Goal: Transaction & Acquisition: Purchase product/service

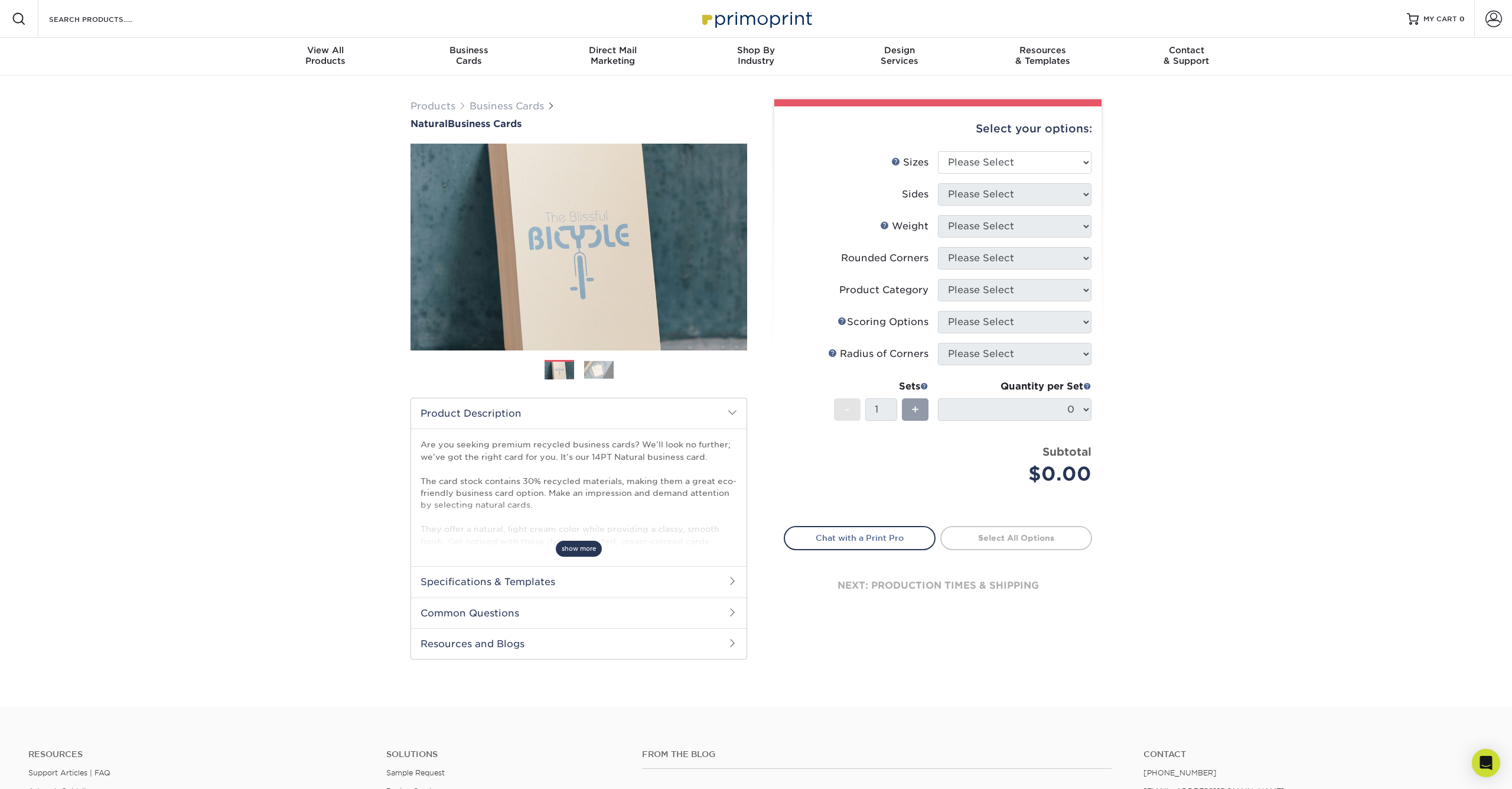
click at [574, 549] on span "show more" at bounding box center [578, 548] width 46 height 16
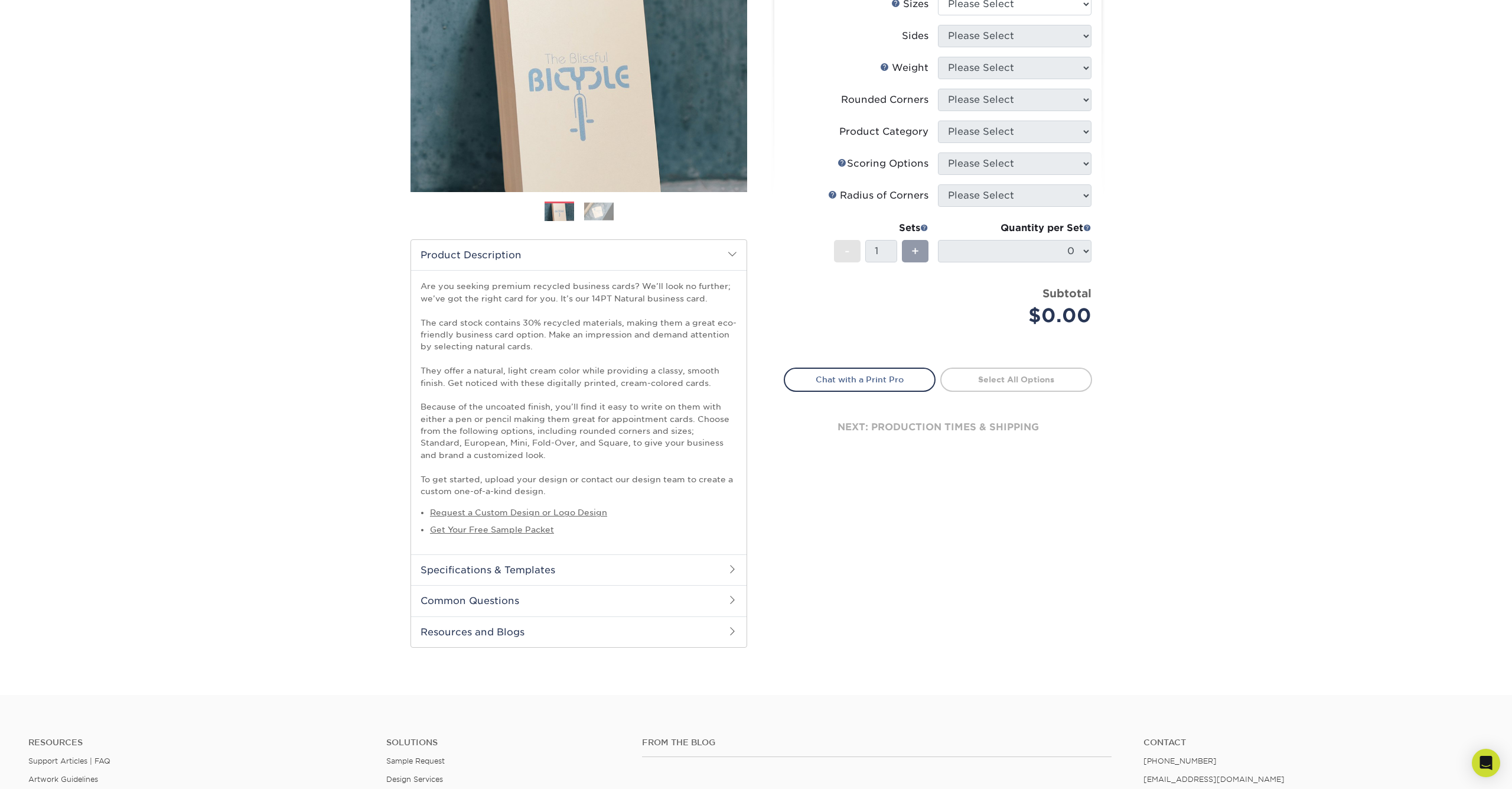
scroll to position [158, 0]
click at [555, 566] on h2 "Specifications & Templates" at bounding box center [579, 570] width 336 height 31
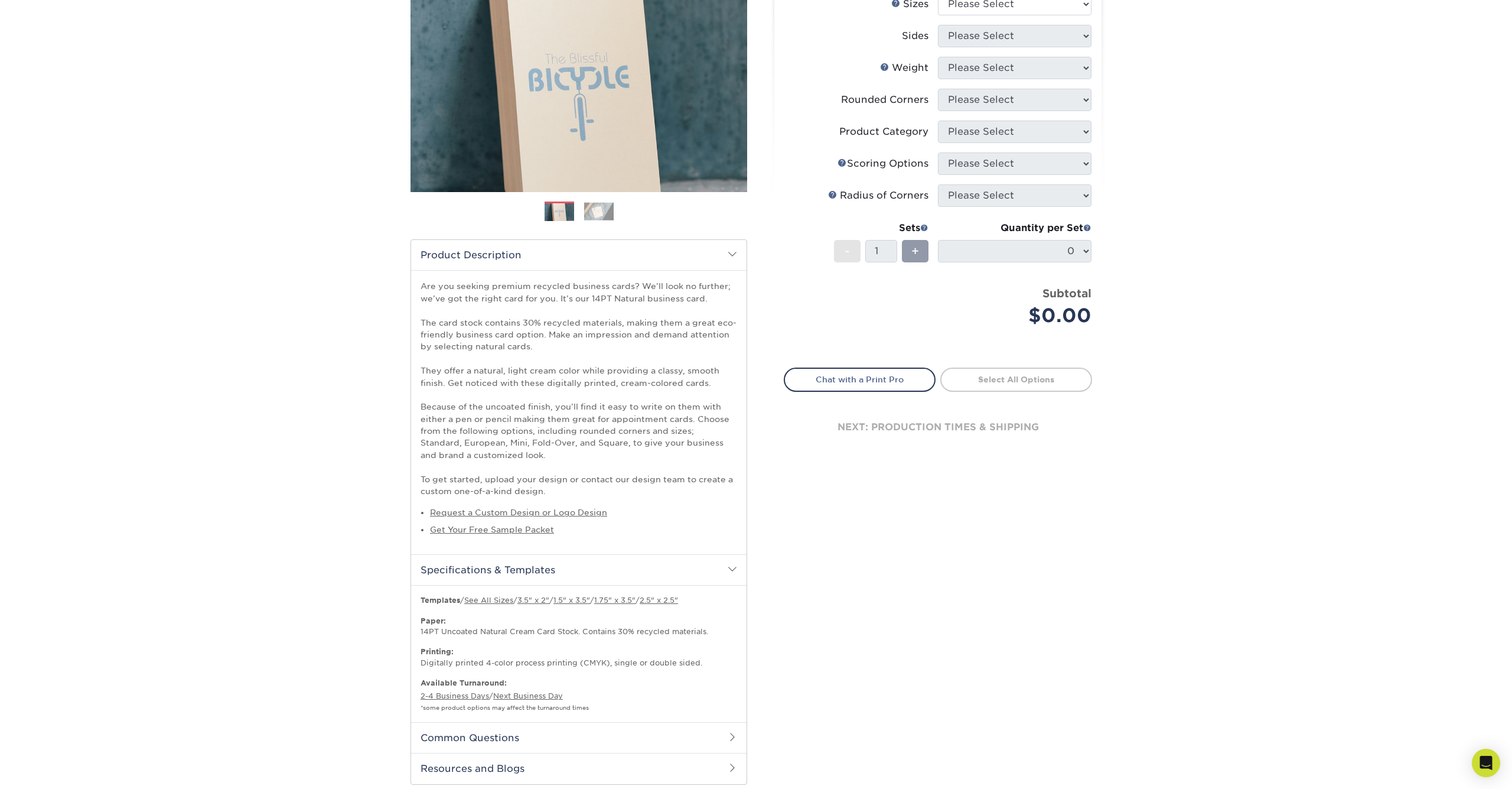
click at [555, 566] on h2 "Specifications & Templates" at bounding box center [579, 570] width 336 height 31
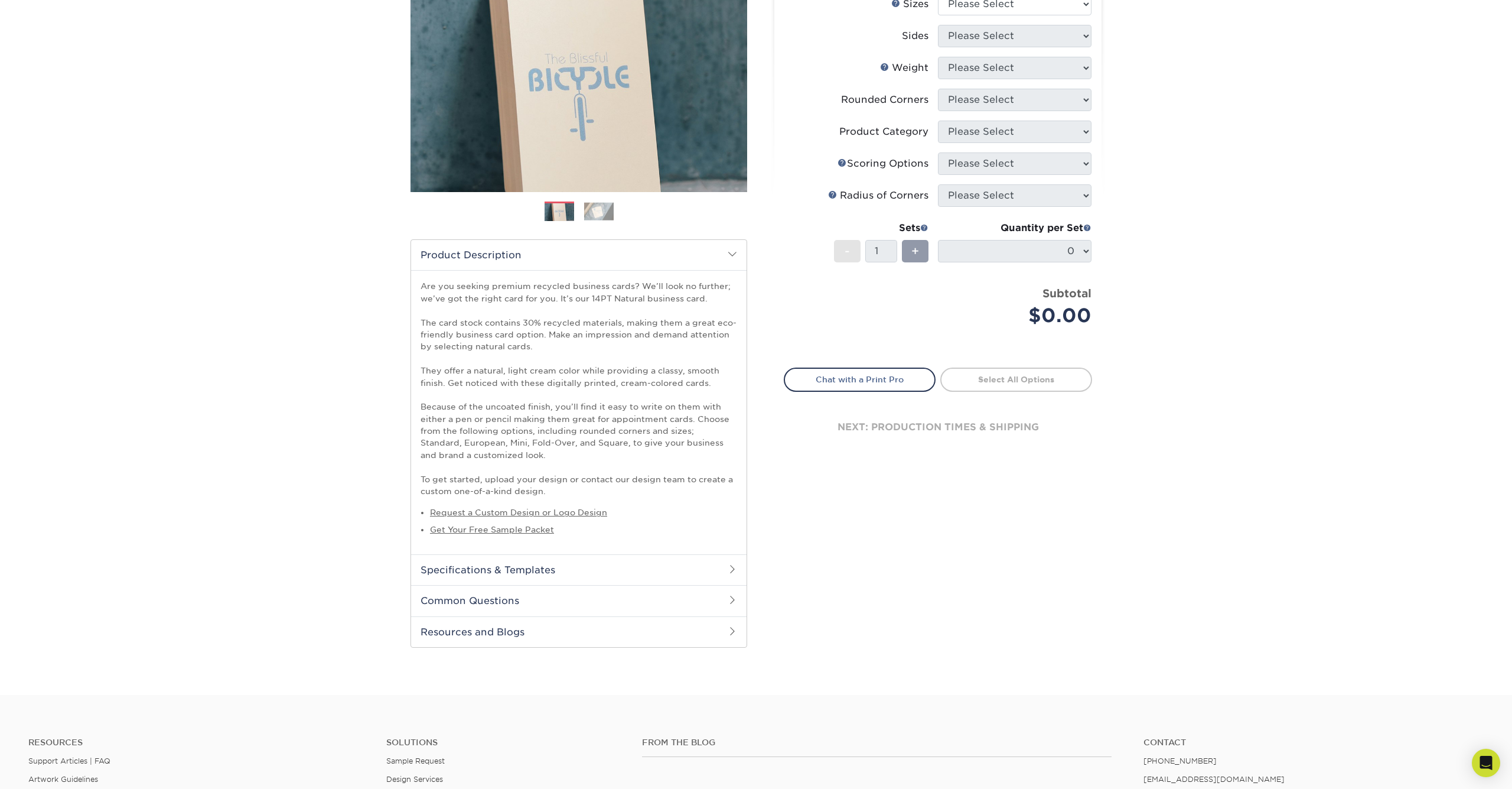
click at [510, 594] on h2 "Common Questions" at bounding box center [579, 600] width 336 height 31
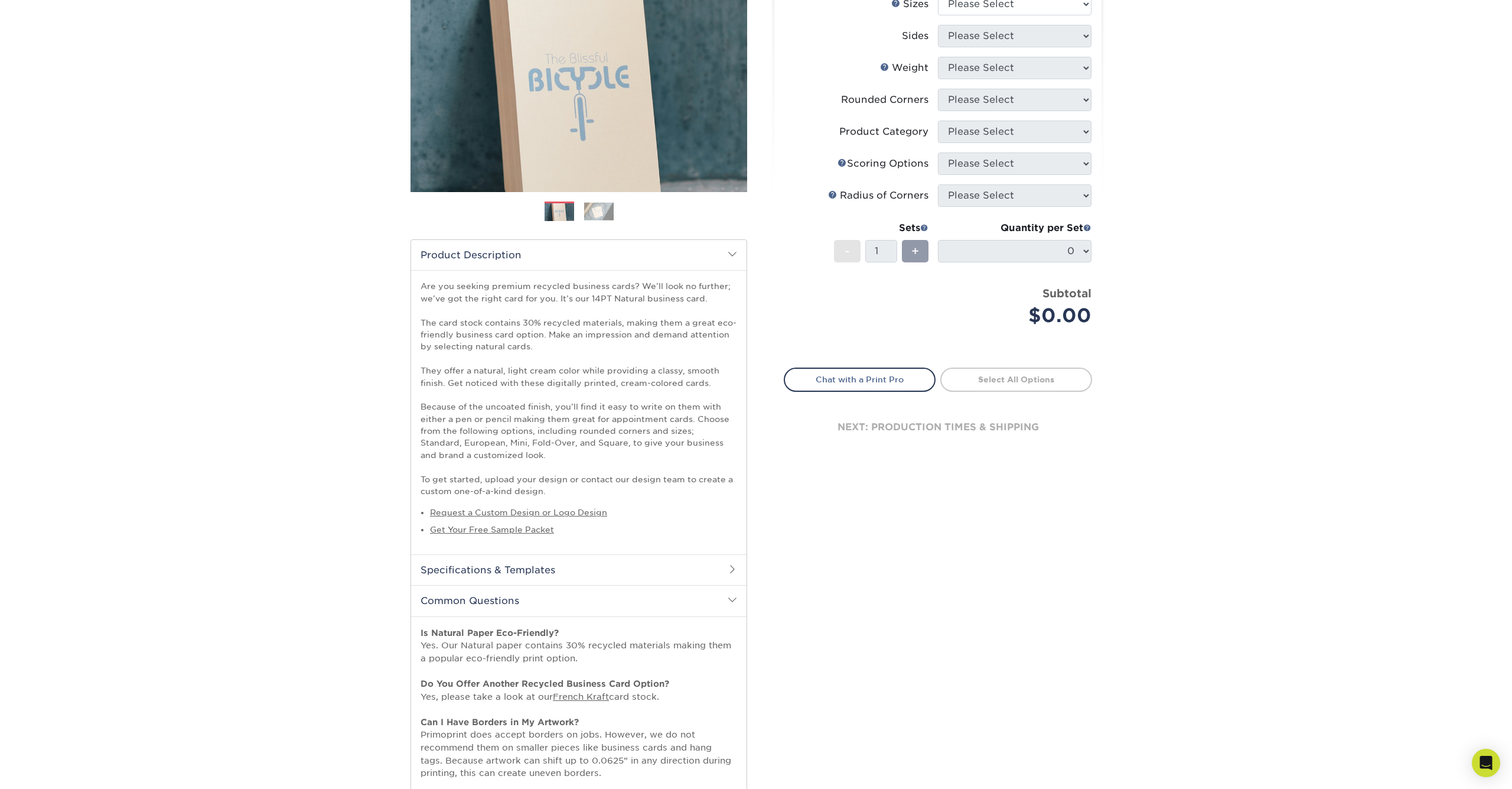
click at [510, 594] on h2 "Common Questions" at bounding box center [579, 600] width 336 height 31
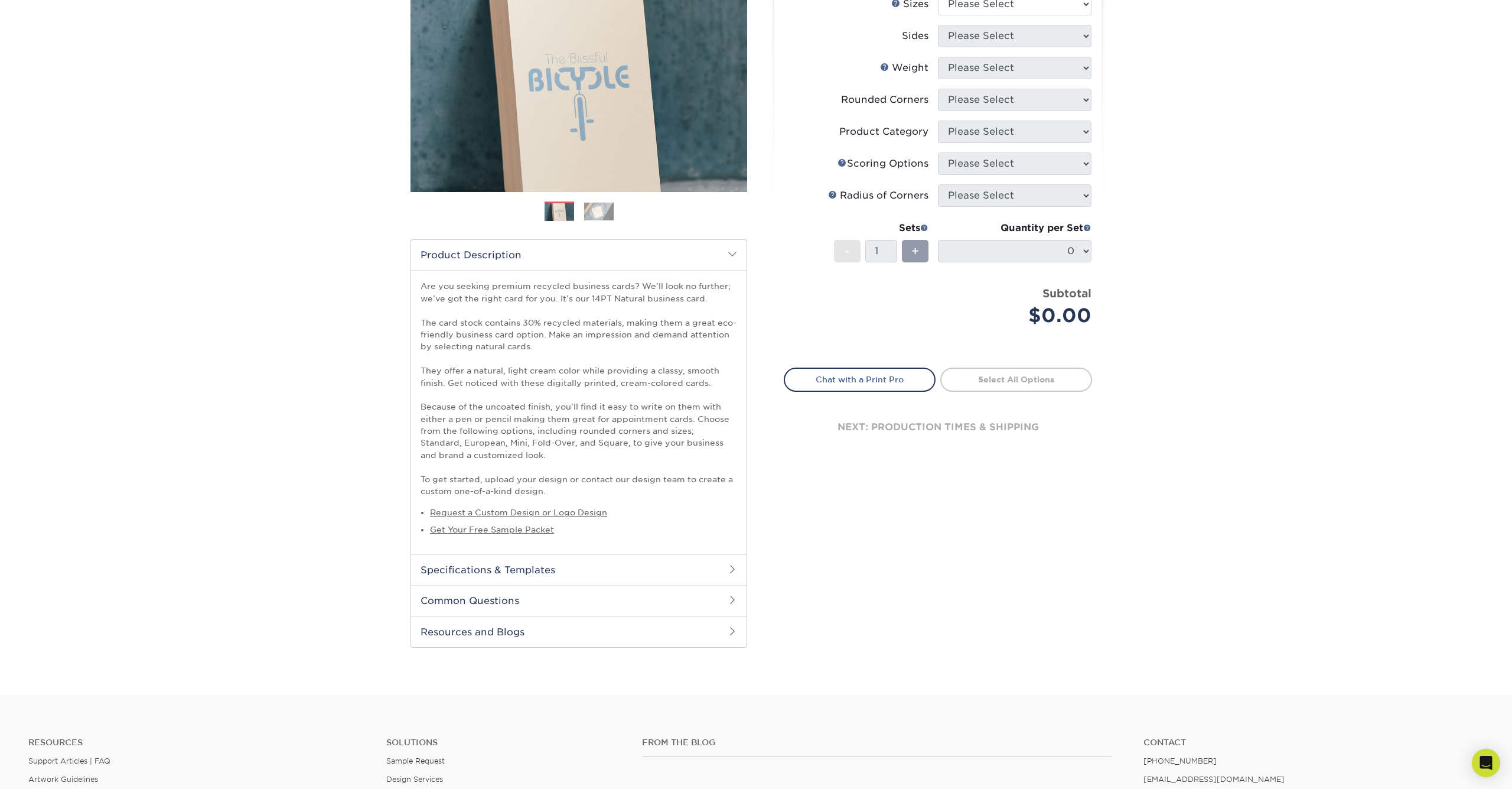
click at [576, 622] on h2 "Resources and Blogs" at bounding box center [579, 631] width 336 height 31
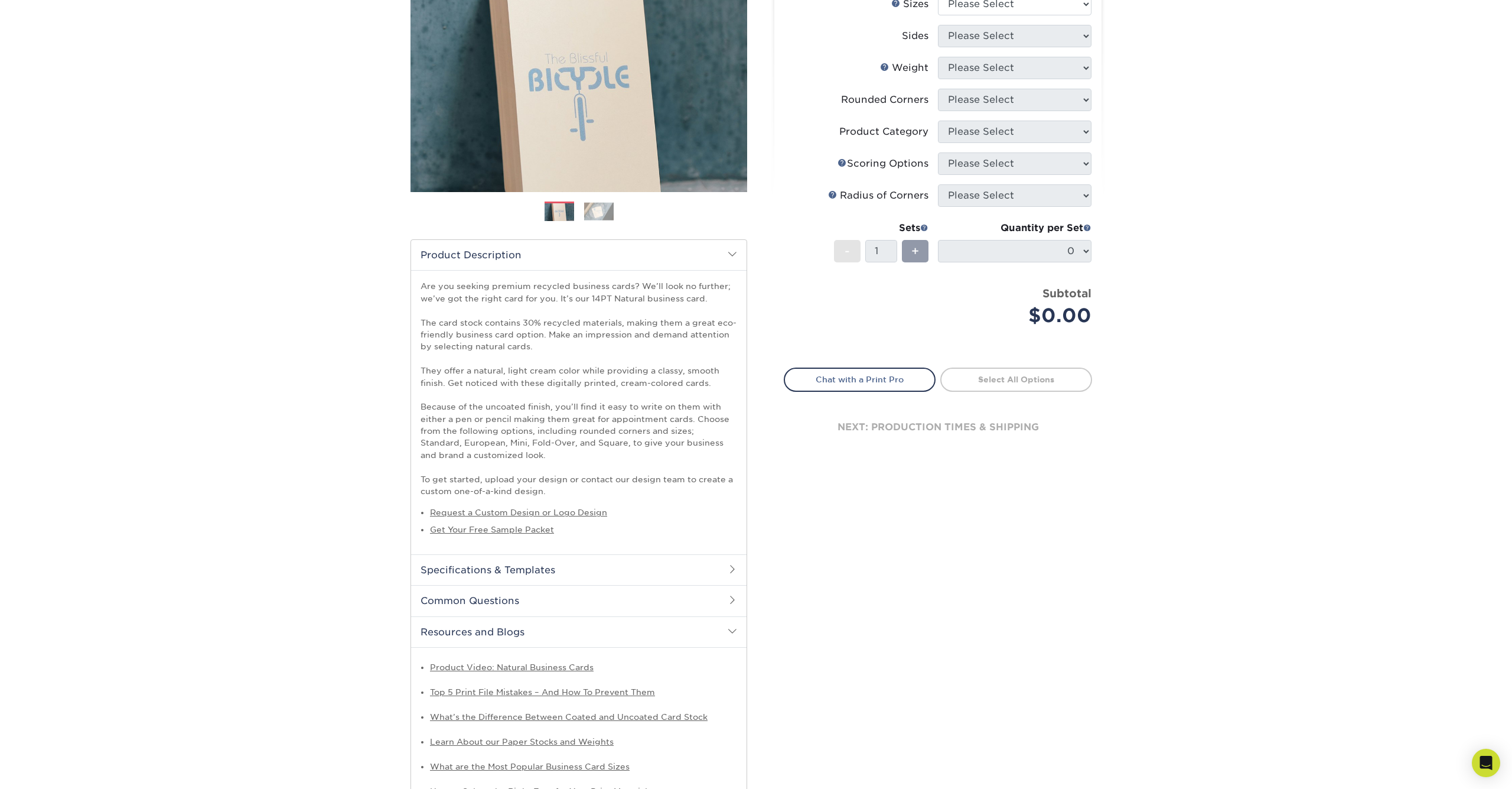
click at [576, 622] on h2 "Resources and Blogs" at bounding box center [579, 631] width 336 height 31
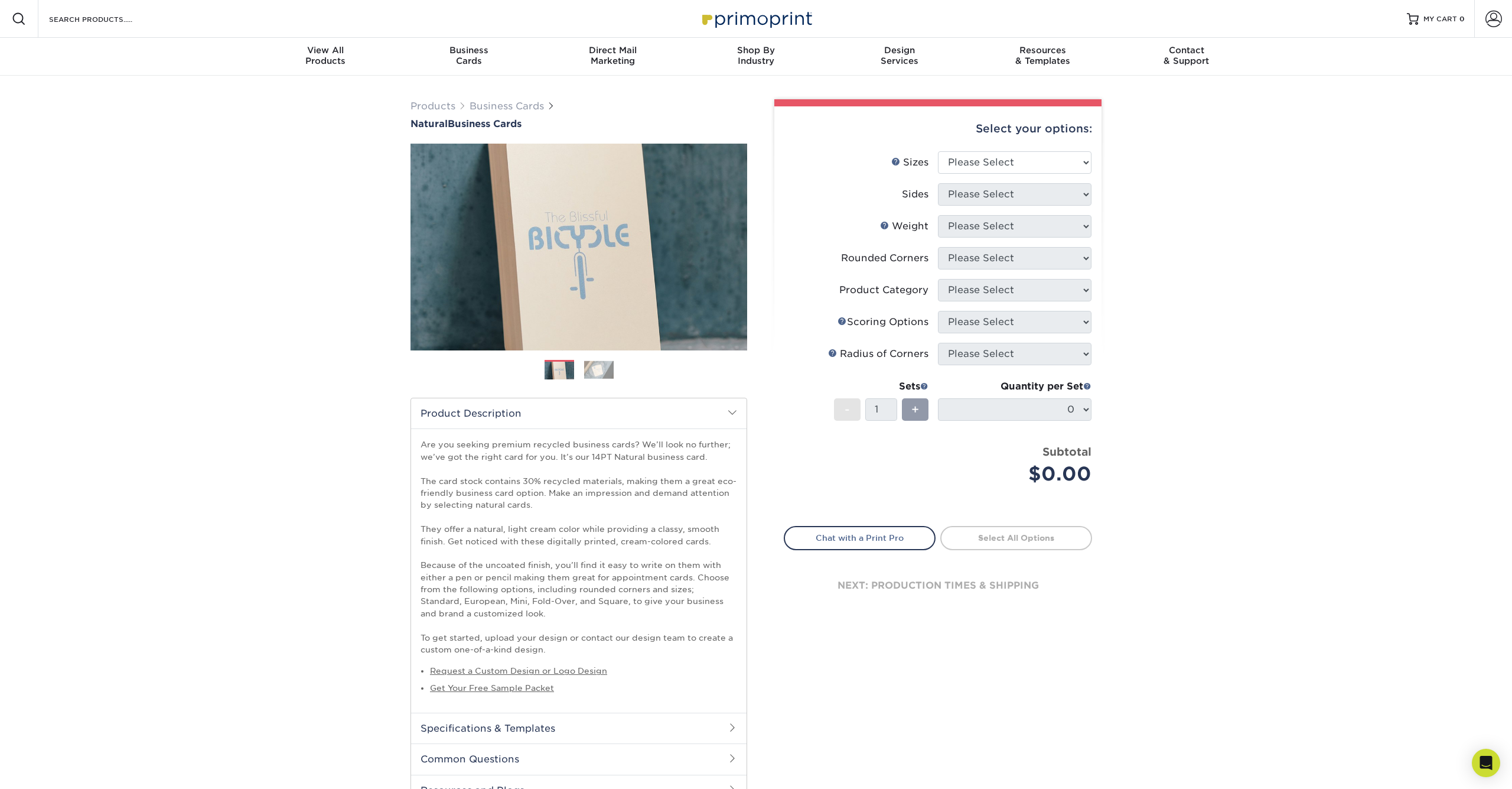
scroll to position [0, 0]
select select "2.00x3.50"
select select "13abbda7-1d64-4f25-8bb2-c179b224825d"
select select "14PTNT"
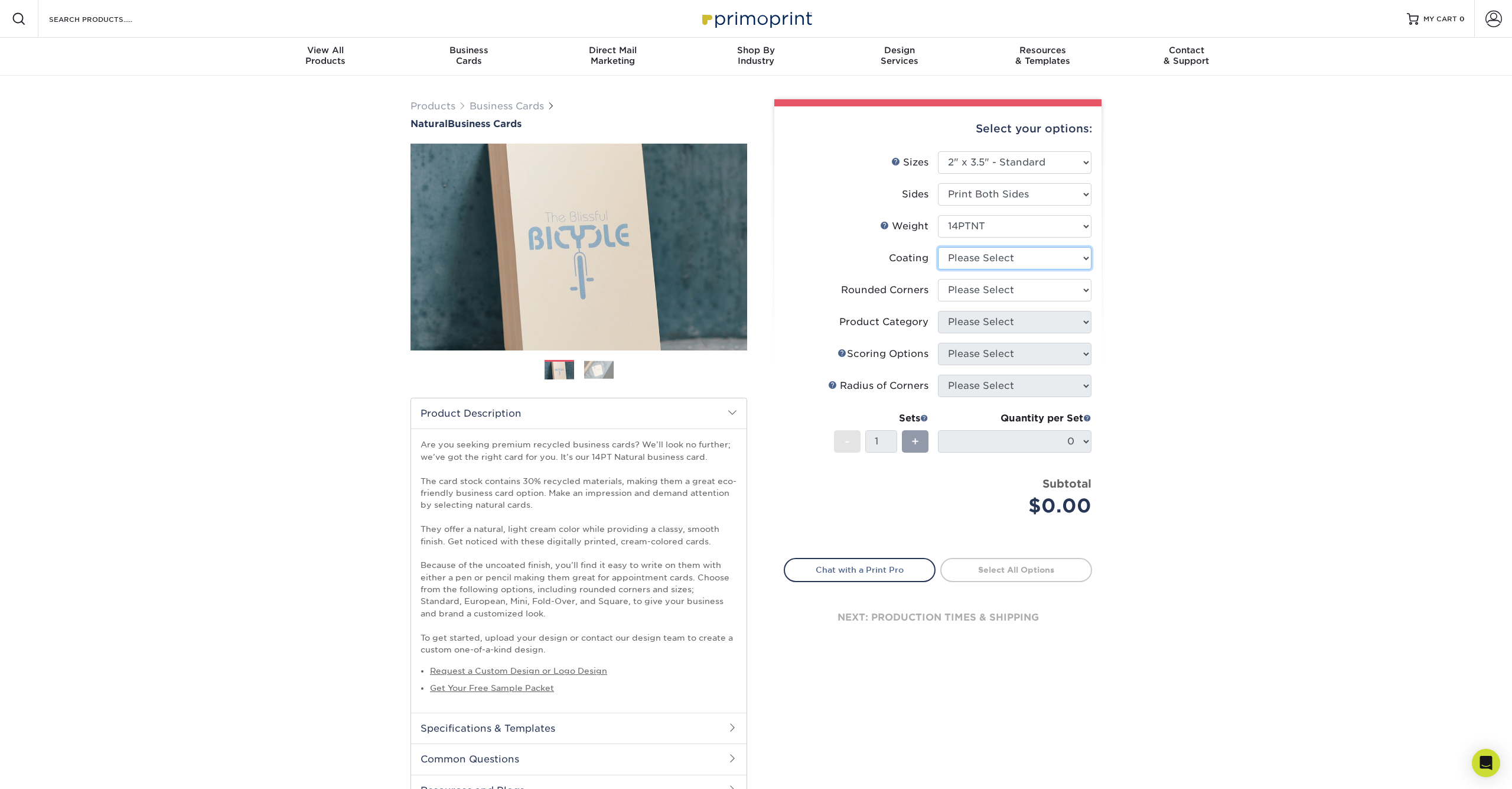
select select "3e7618de-abca-4bda-9f97-8b9129e913d8"
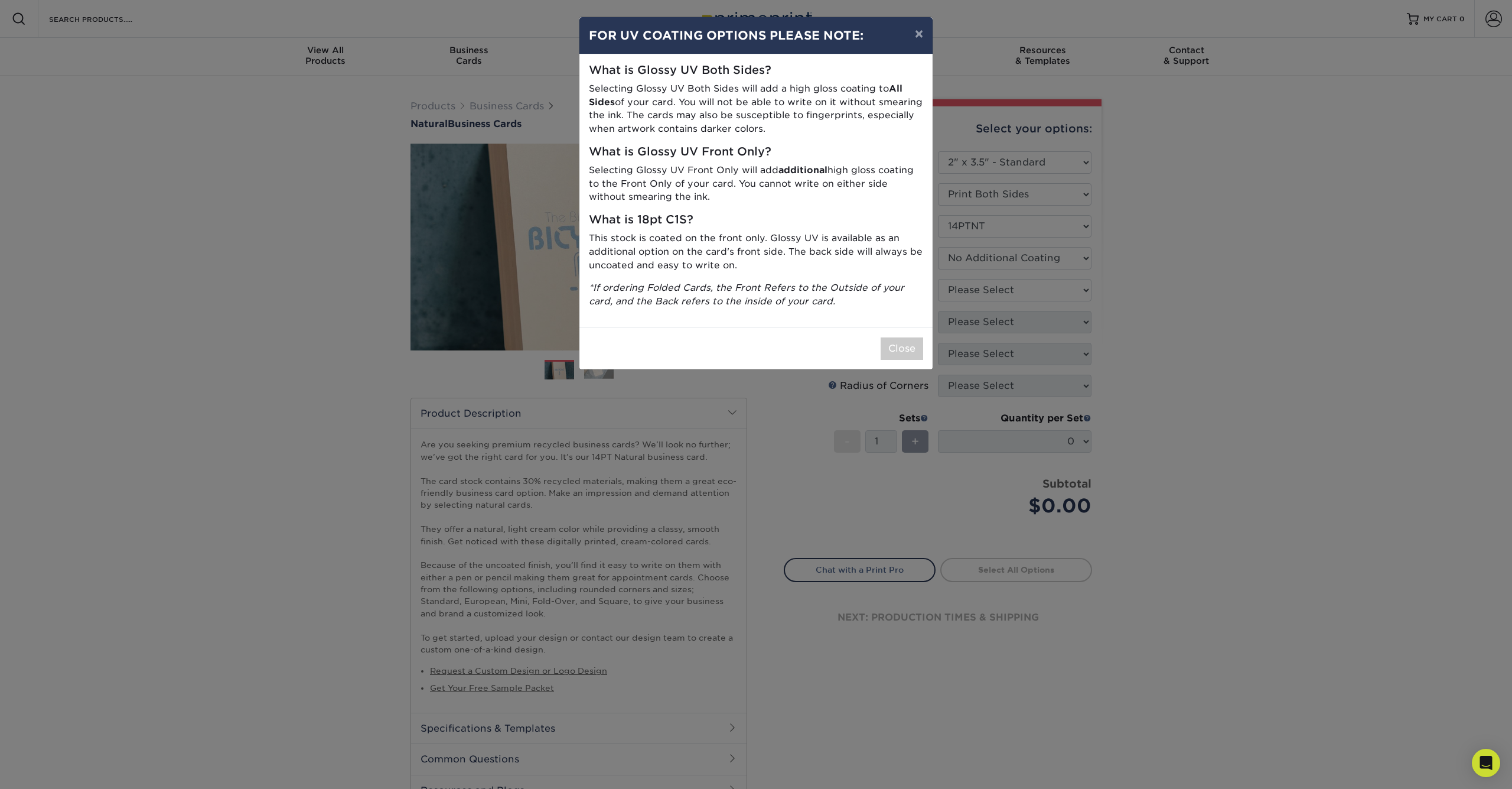
click at [902, 344] on button "Close" at bounding box center [901, 348] width 42 height 22
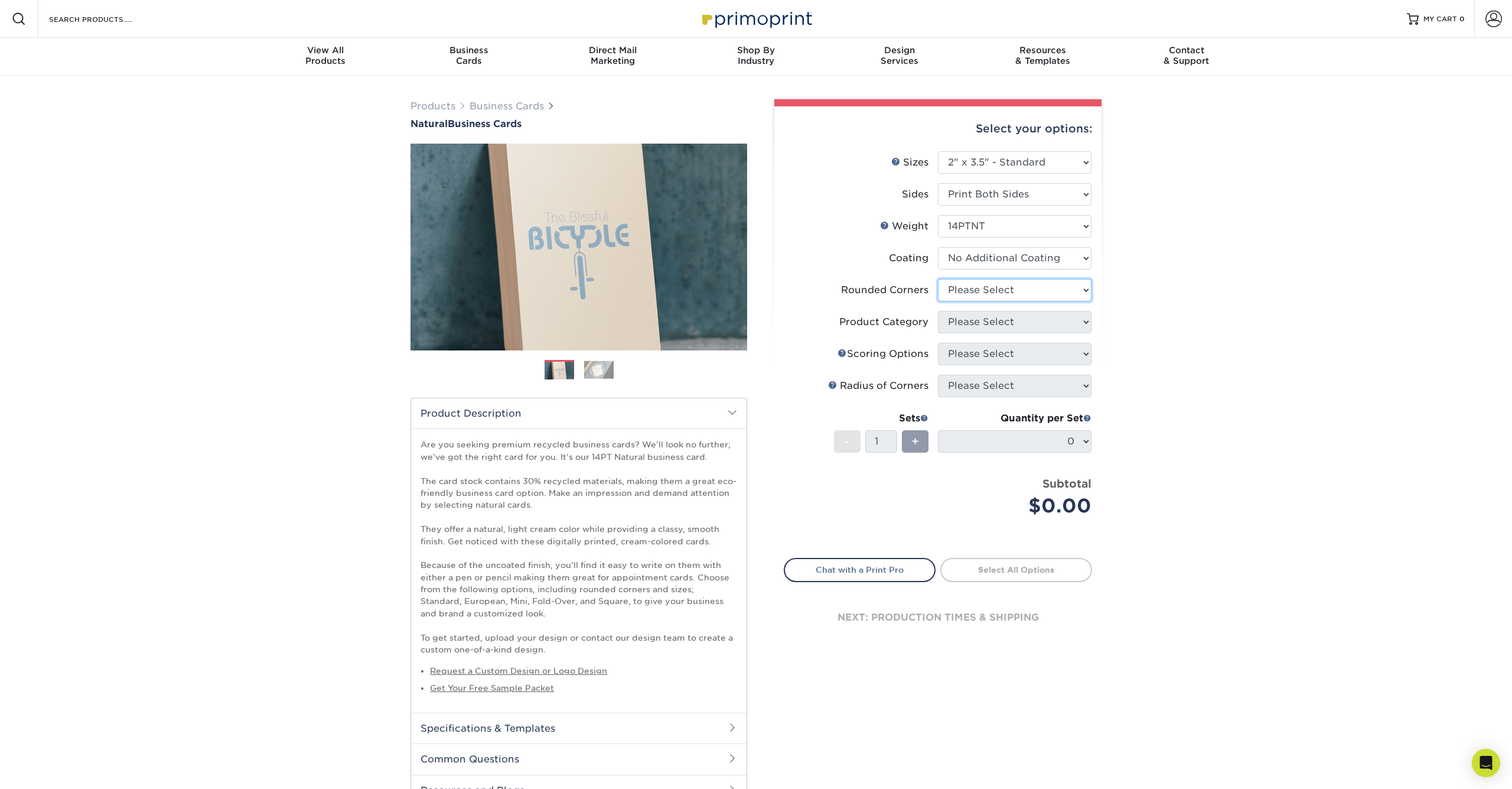
select select "7672df9e-0e0a-464d-8e1f-920c575e4da3"
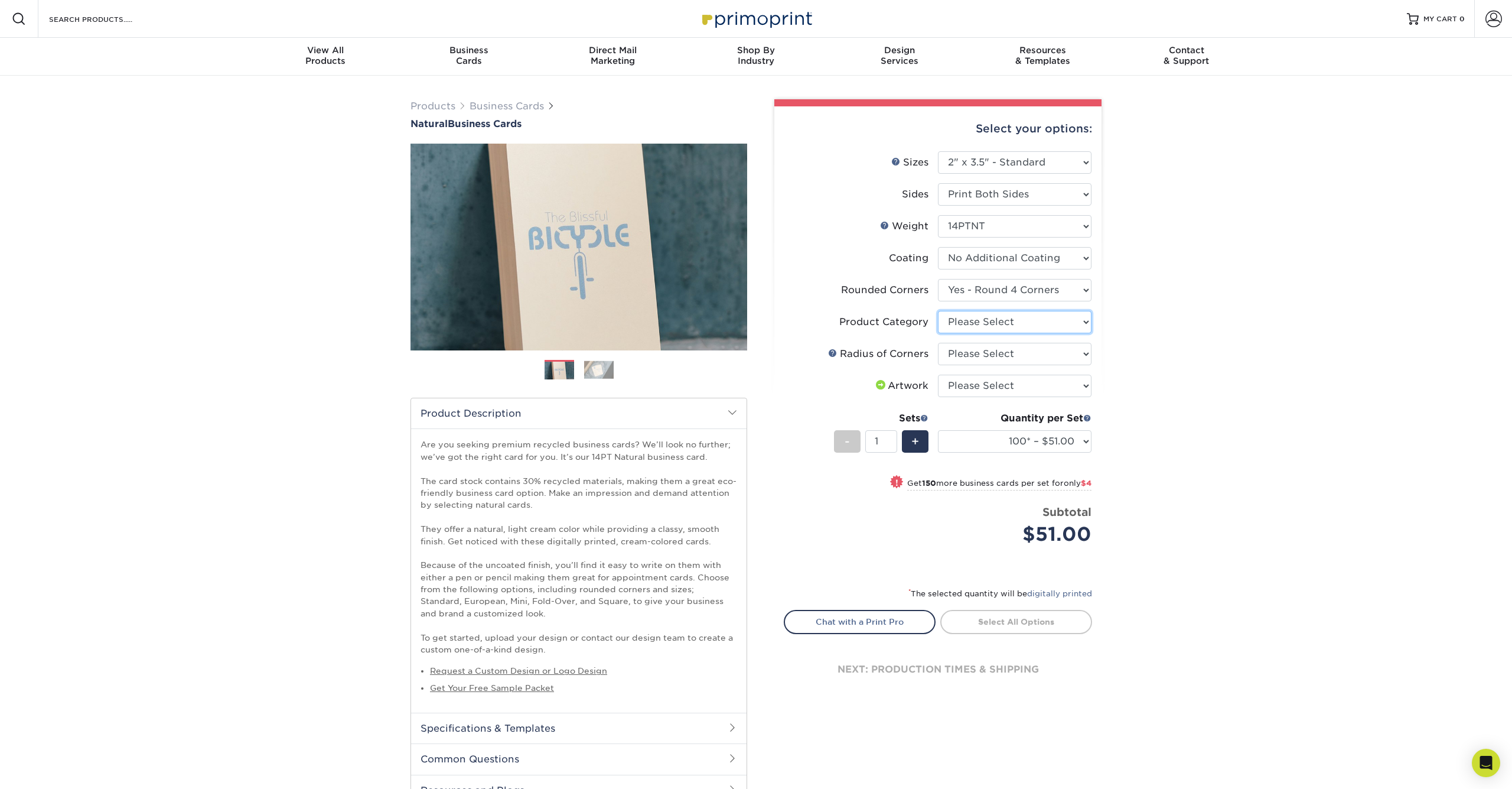
select select "3b5148f1-0588-4f88-a218-97bcfdce65c1"
select select "479fbfe7-6a0c-4895-8c9a-81739b7486c9"
select select "upload"
select select "100* – $51.00"
click at [729, 243] on link "Next" at bounding box center [729, 247] width 24 height 24
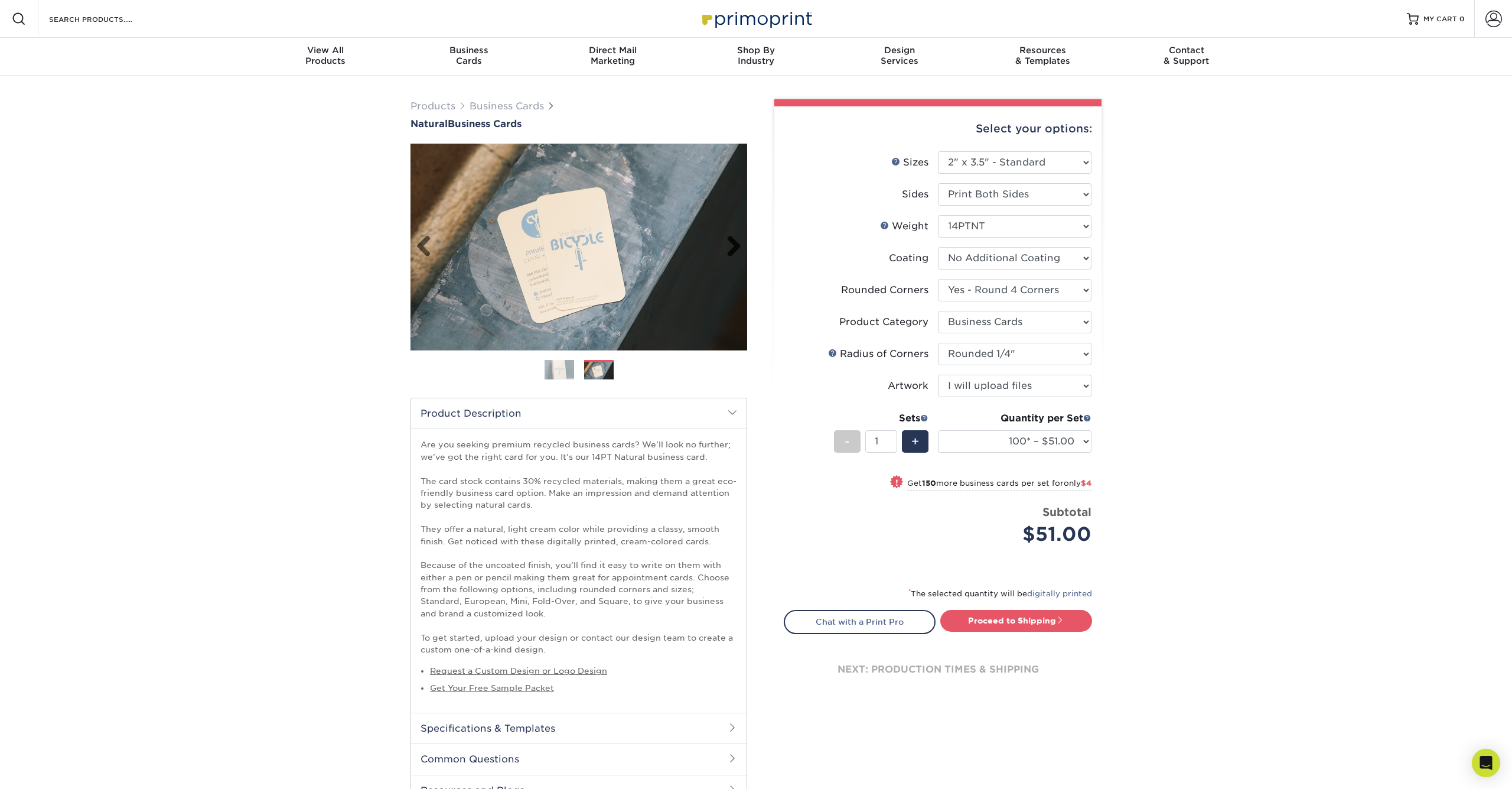
click at [729, 243] on link "Next" at bounding box center [729, 247] width 24 height 24
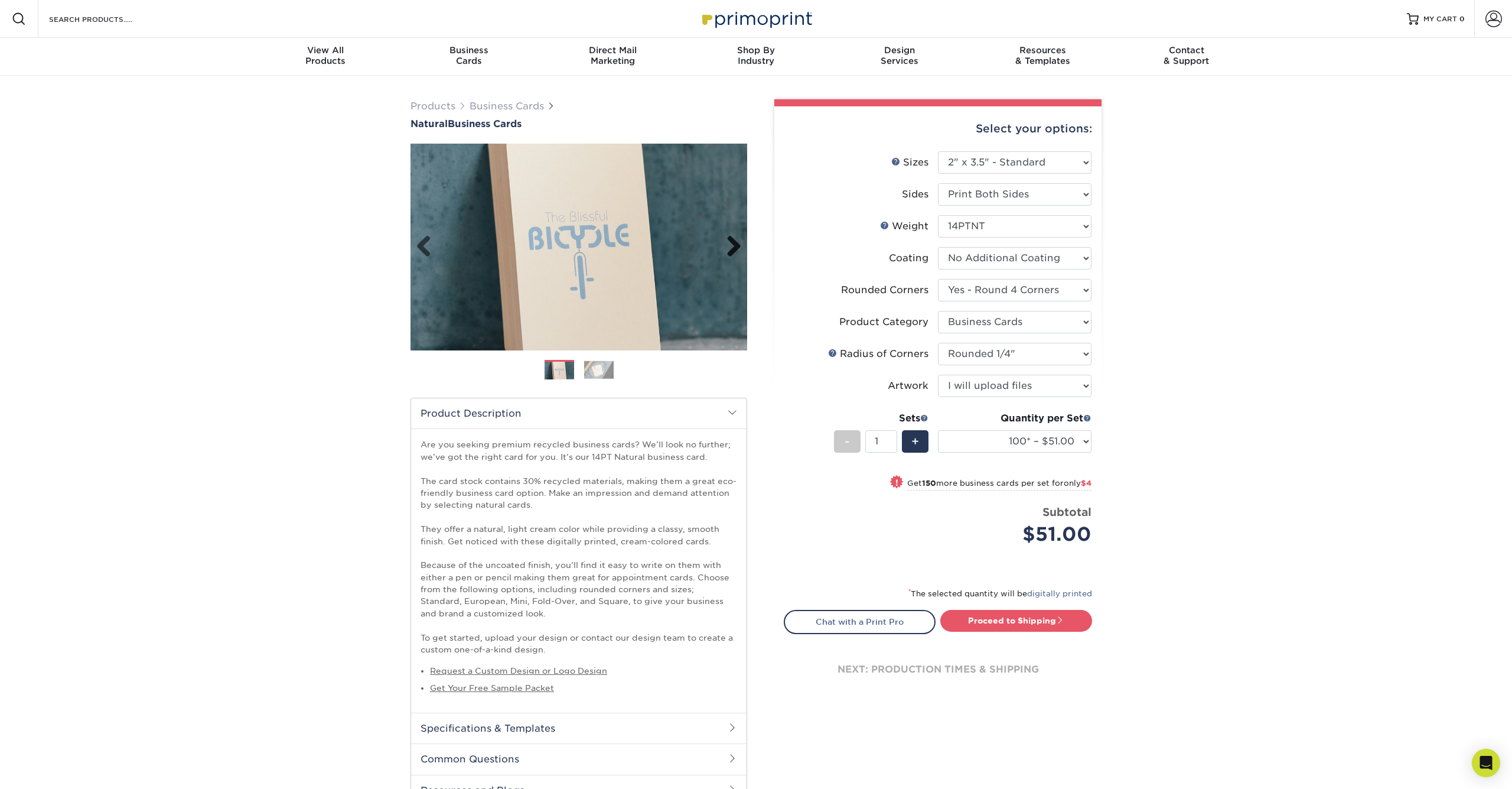
click at [729, 243] on link "Next" at bounding box center [729, 247] width 24 height 24
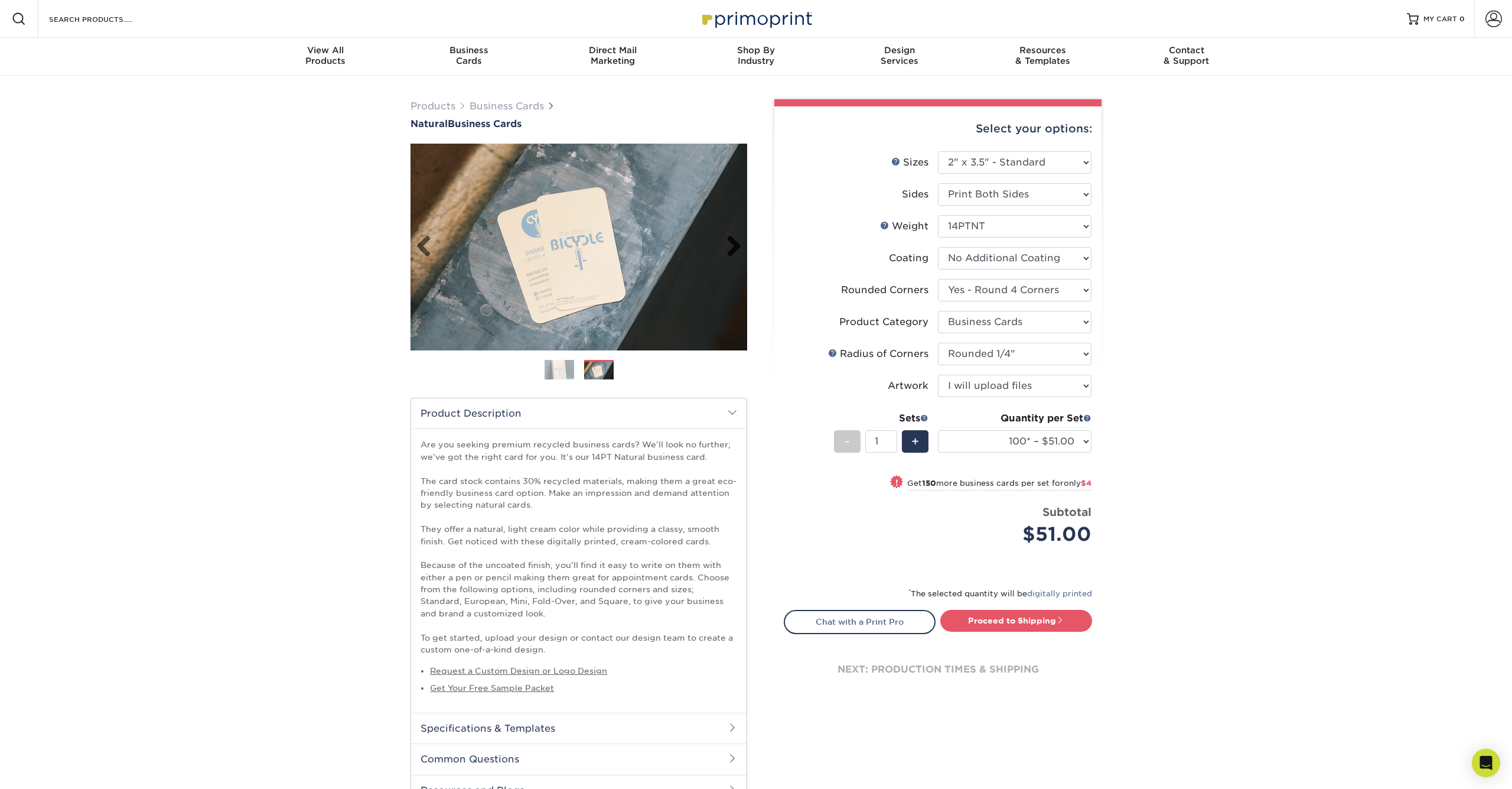
click at [729, 243] on link "Next" at bounding box center [729, 247] width 24 height 24
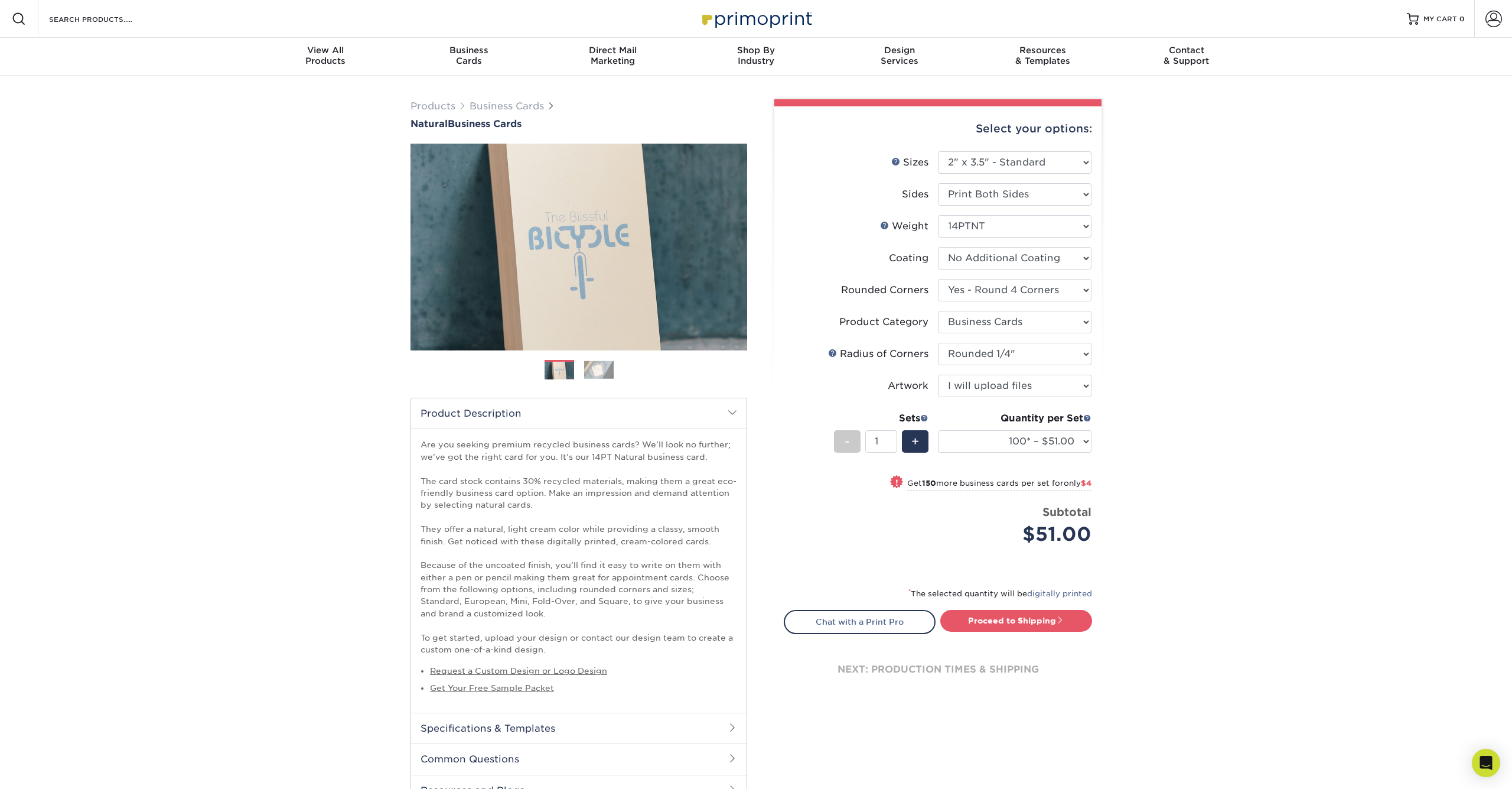
click at [591, 369] on img at bounding box center [599, 369] width 30 height 18
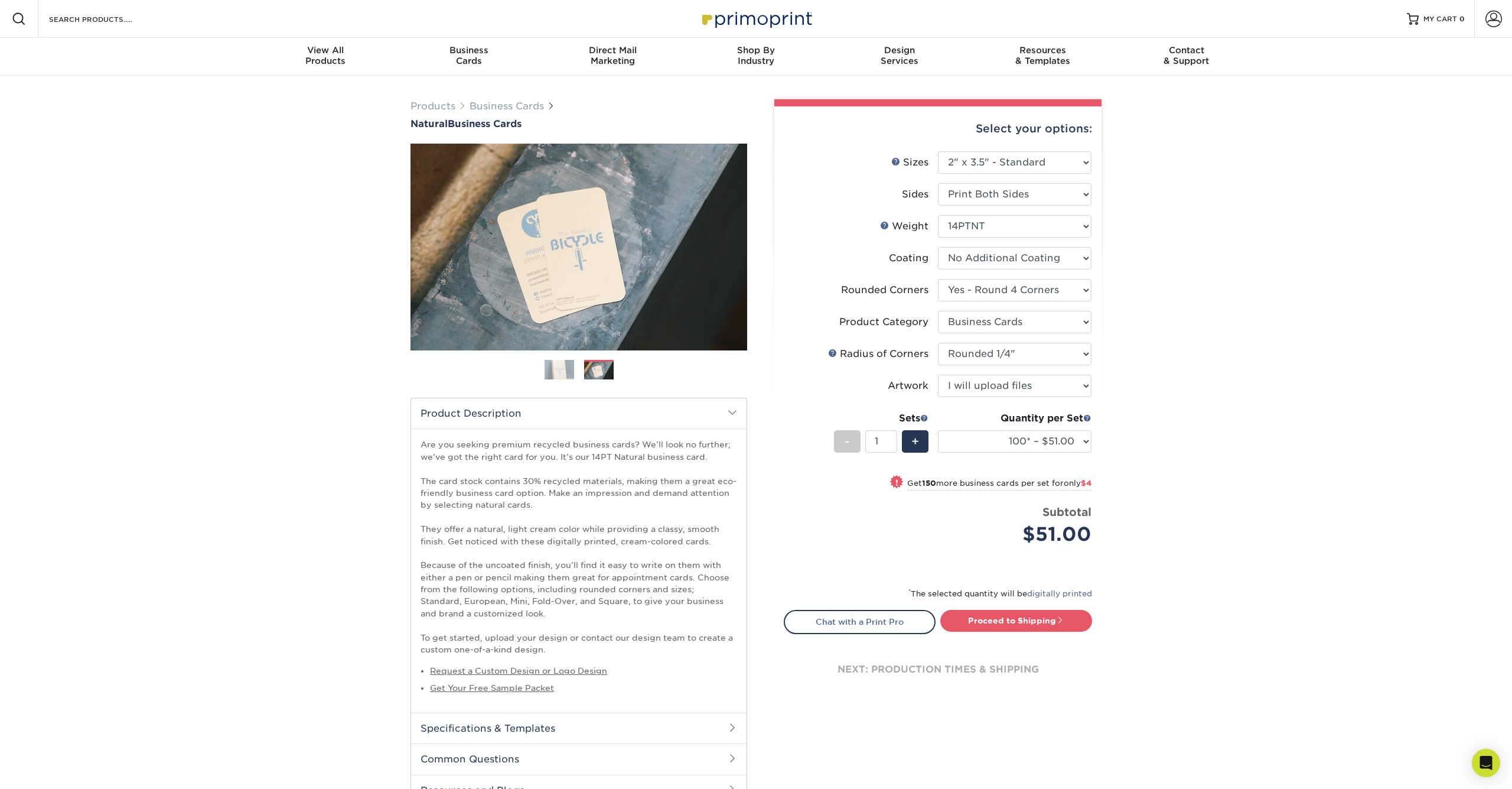
click at [557, 374] on img at bounding box center [559, 370] width 30 height 30
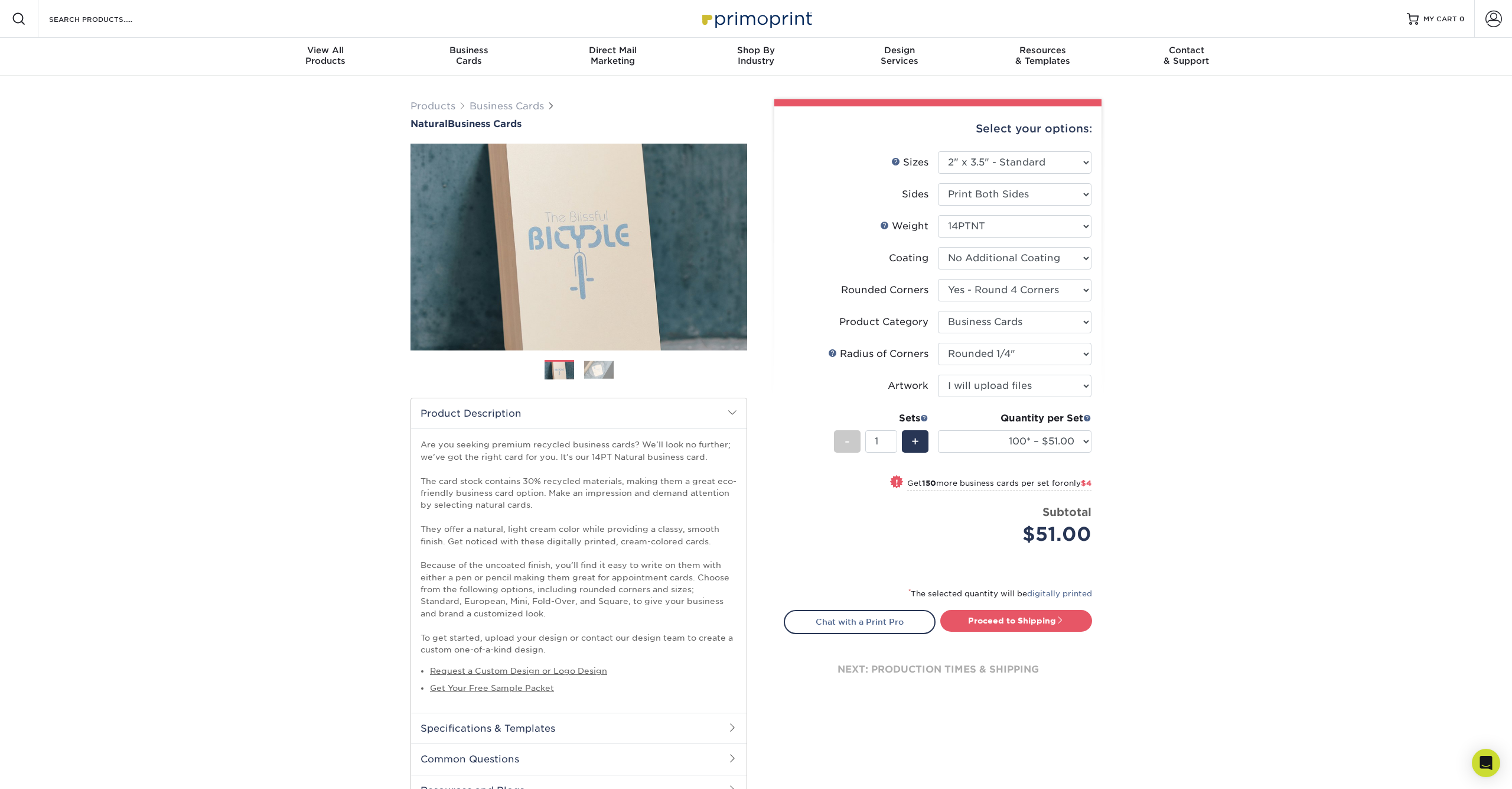
click at [519, 409] on h2 "Product Description" at bounding box center [579, 413] width 336 height 30
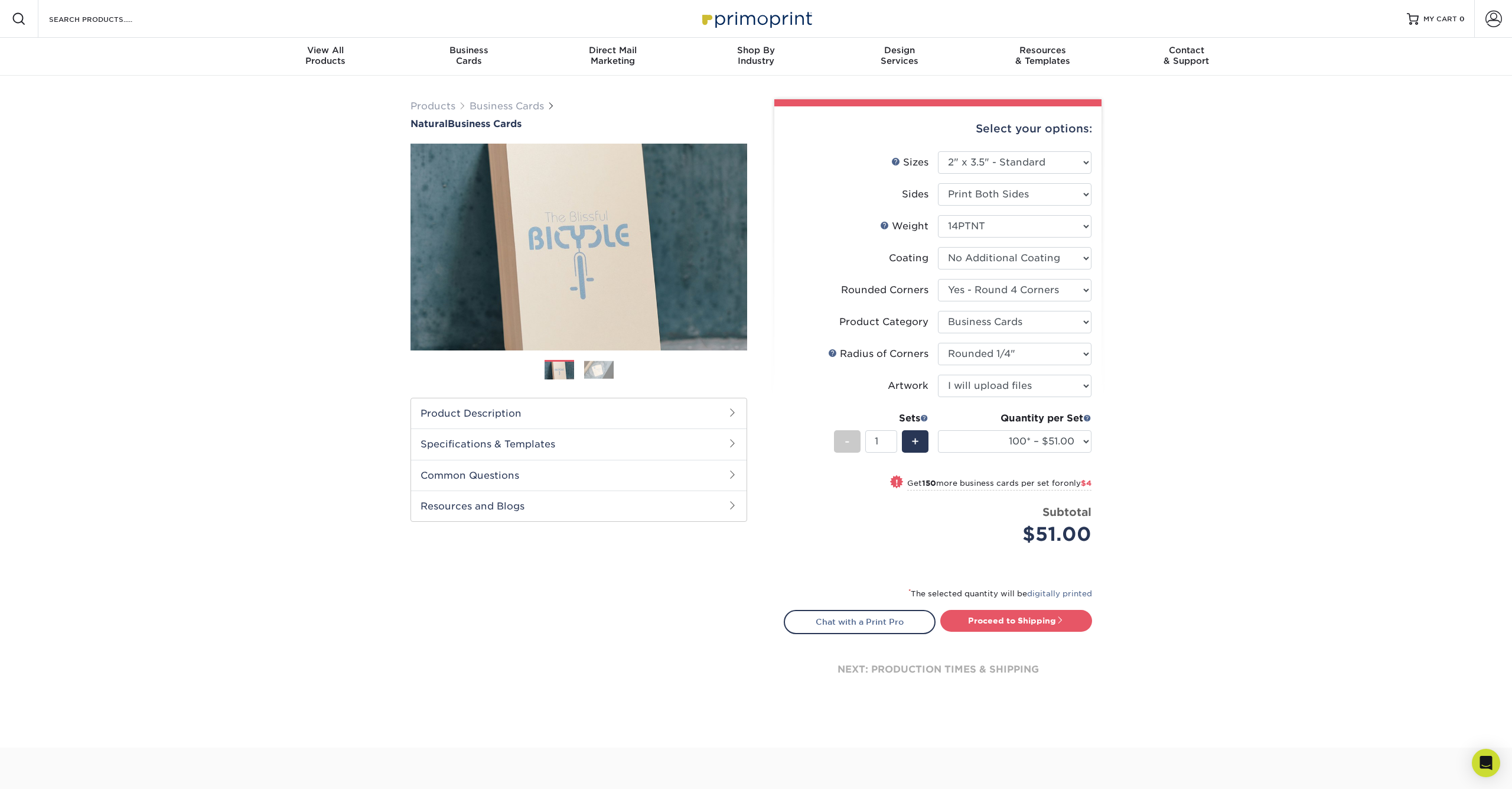
click at [519, 409] on h2 "Product Description" at bounding box center [579, 413] width 336 height 30
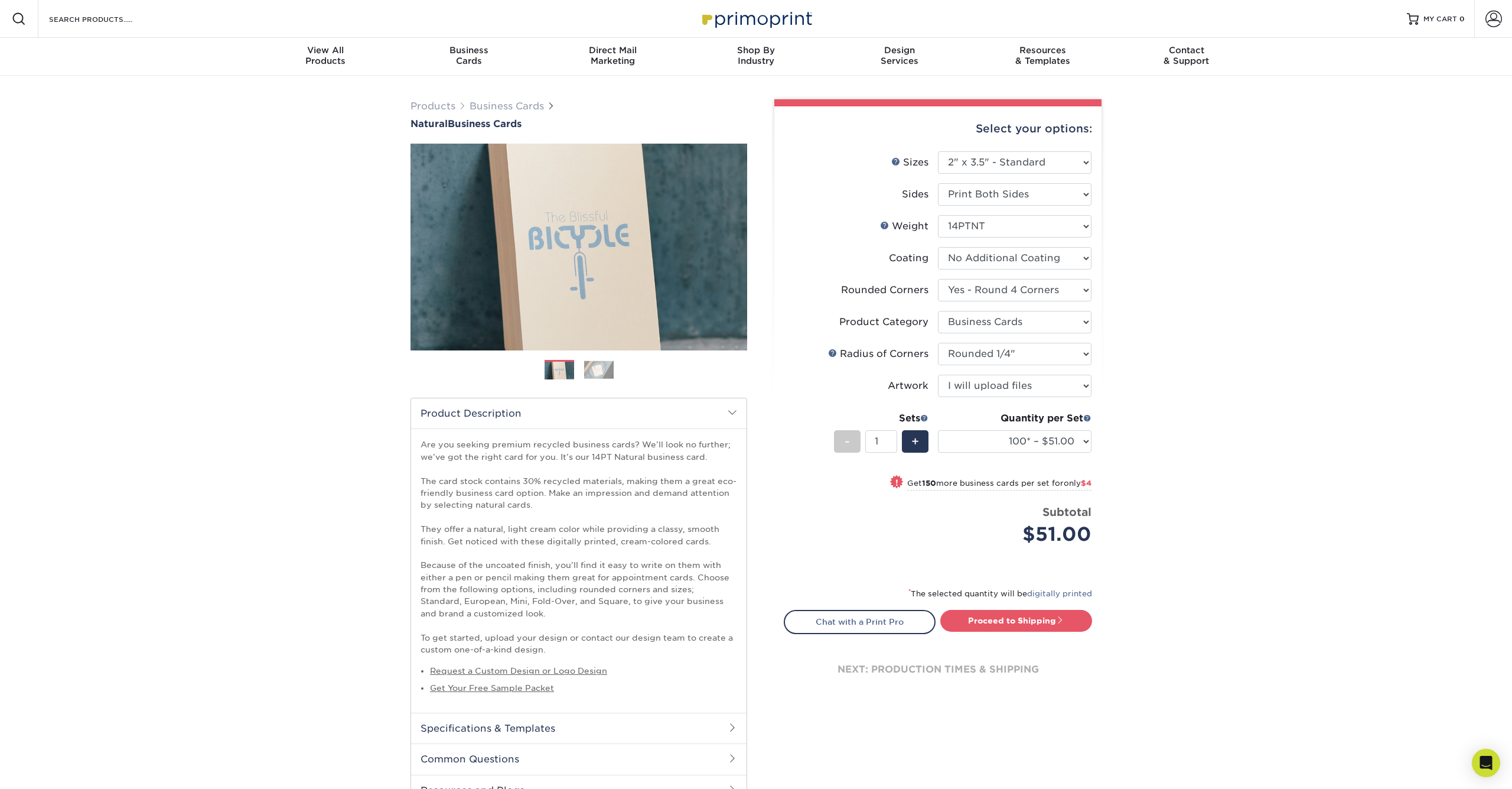
scroll to position [-1, 0]
